Goal: Use online tool/utility: Utilize a website feature to perform a specific function

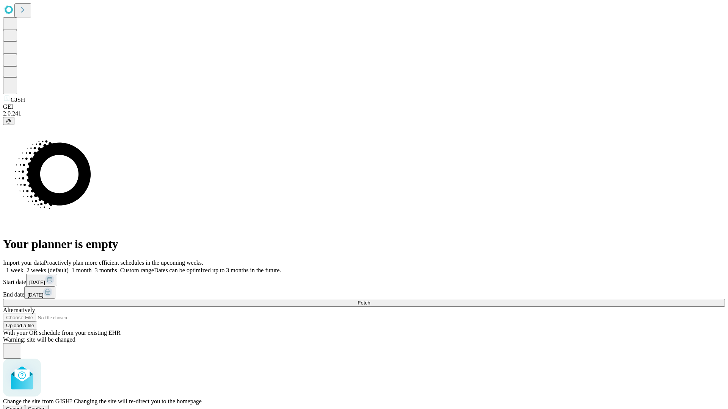
click at [46, 406] on span "Confirm" at bounding box center [37, 409] width 18 height 6
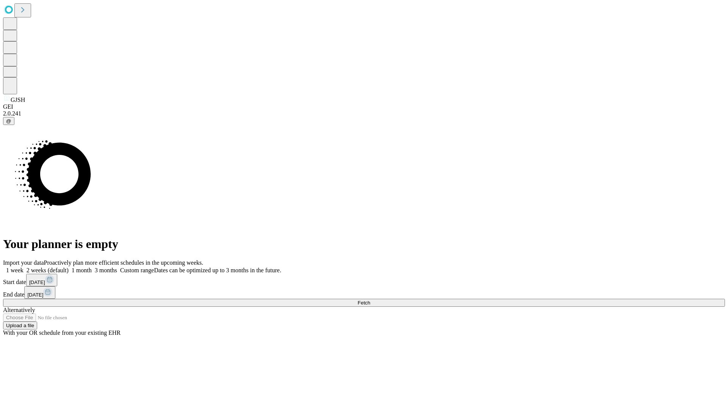
click at [23, 267] on label "1 week" at bounding box center [13, 270] width 20 height 6
click at [370, 300] on span "Fetch" at bounding box center [363, 303] width 13 height 6
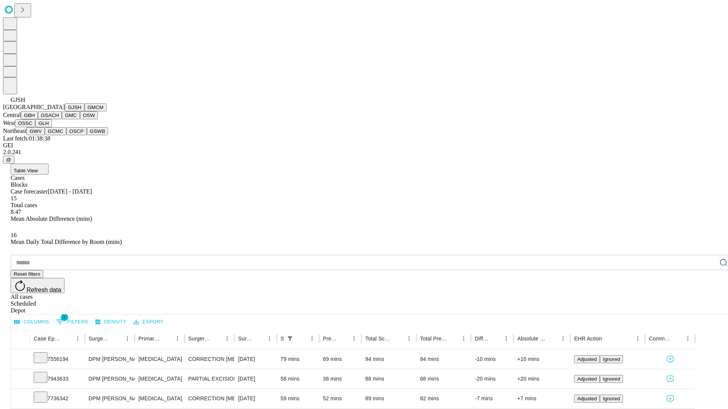
click at [84, 111] on button "GMCM" at bounding box center [95, 107] width 22 height 8
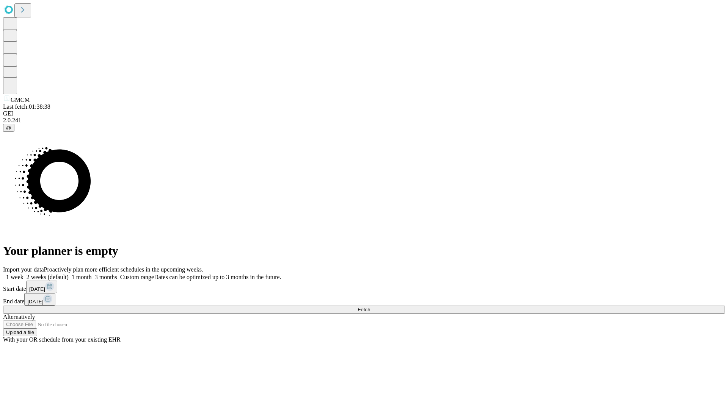
click at [23, 274] on label "1 week" at bounding box center [13, 277] width 20 height 6
click at [370, 307] on span "Fetch" at bounding box center [363, 310] width 13 height 6
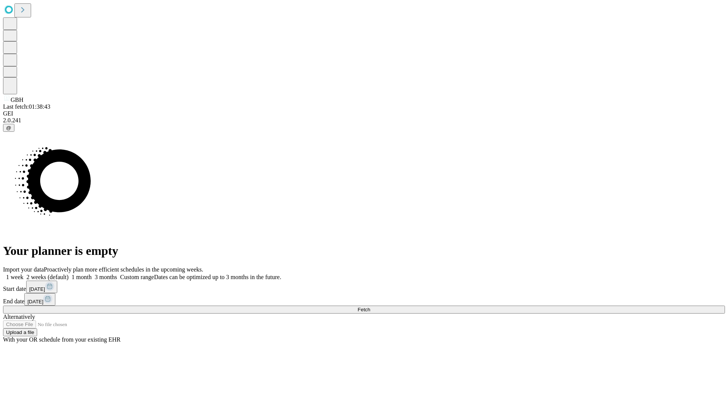
click at [23, 274] on label "1 week" at bounding box center [13, 277] width 20 height 6
click at [370, 307] on span "Fetch" at bounding box center [363, 310] width 13 height 6
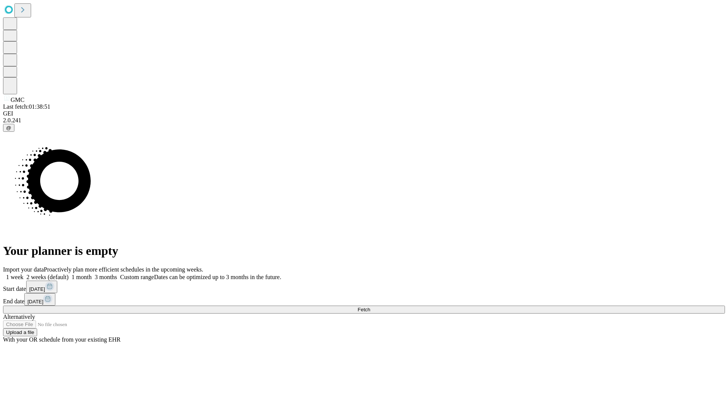
click at [370, 307] on span "Fetch" at bounding box center [363, 310] width 13 height 6
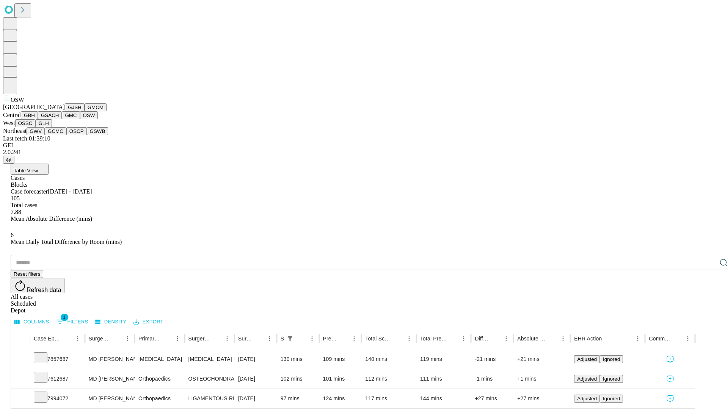
click at [36, 127] on button "OSSC" at bounding box center [25, 123] width 20 height 8
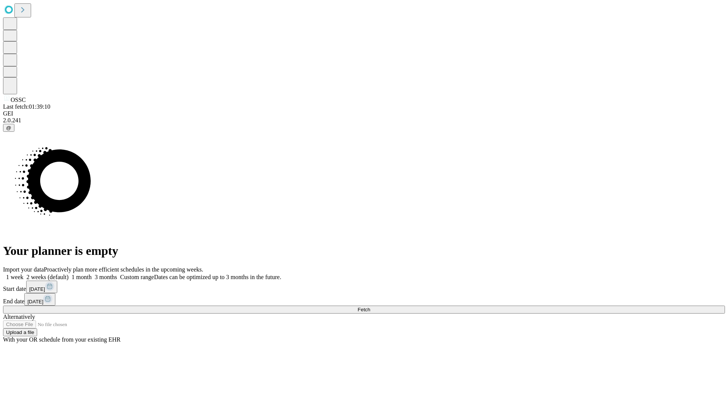
click at [23, 274] on label "1 week" at bounding box center [13, 277] width 20 height 6
click at [370, 307] on span "Fetch" at bounding box center [363, 310] width 13 height 6
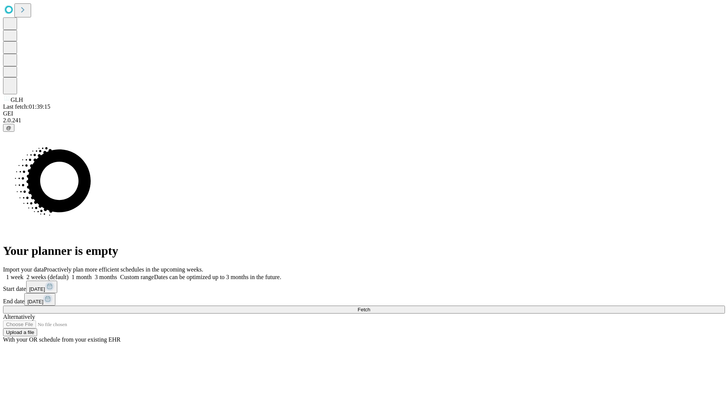
click at [23, 274] on label "1 week" at bounding box center [13, 277] width 20 height 6
click at [370, 307] on span "Fetch" at bounding box center [363, 310] width 13 height 6
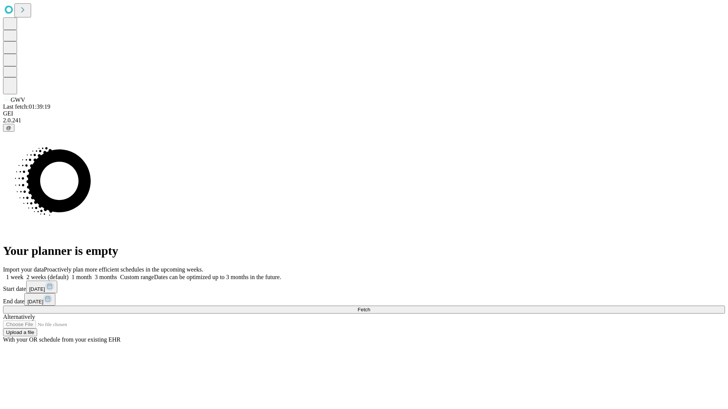
click at [370, 307] on span "Fetch" at bounding box center [363, 310] width 13 height 6
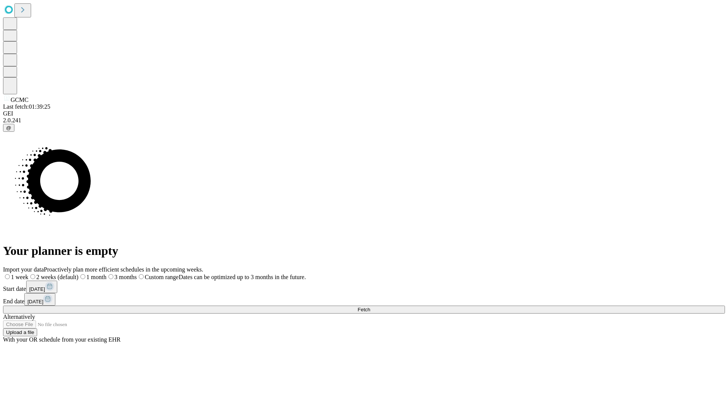
click at [28, 274] on label "1 week" at bounding box center [15, 277] width 25 height 6
click at [370, 307] on span "Fetch" at bounding box center [363, 310] width 13 height 6
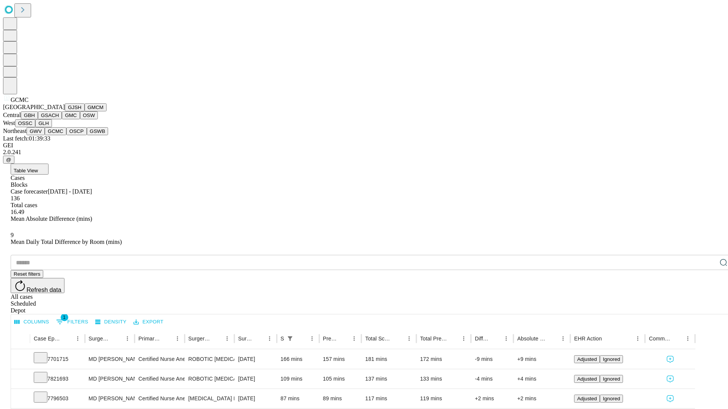
click at [66, 135] on button "OSCP" at bounding box center [76, 131] width 20 height 8
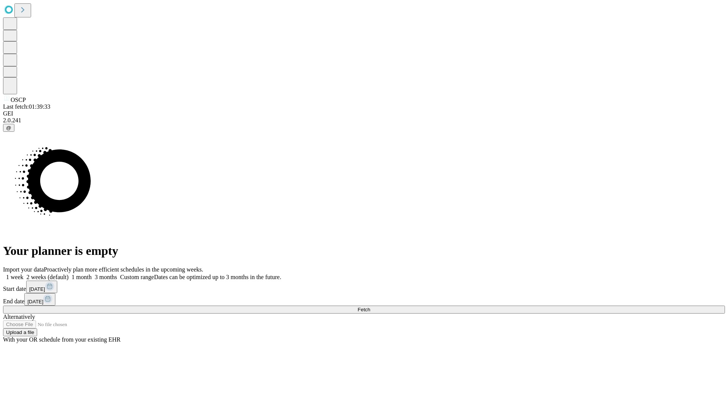
click at [23, 274] on label "1 week" at bounding box center [13, 277] width 20 height 6
click at [370, 307] on span "Fetch" at bounding box center [363, 310] width 13 height 6
